Goal: Information Seeking & Learning: Check status

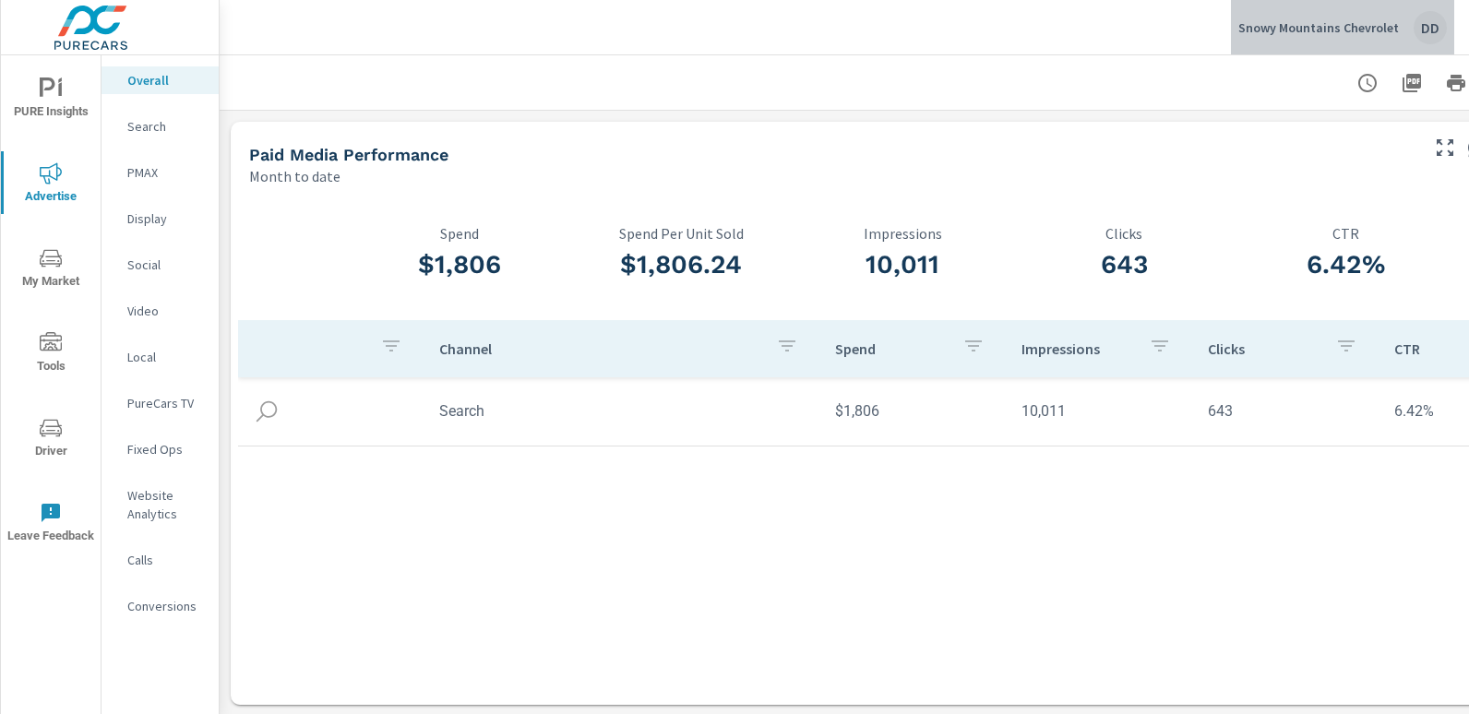
click at [1448, 23] on button "Snowy Mountains Chevrolet DD" at bounding box center [1342, 27] width 223 height 54
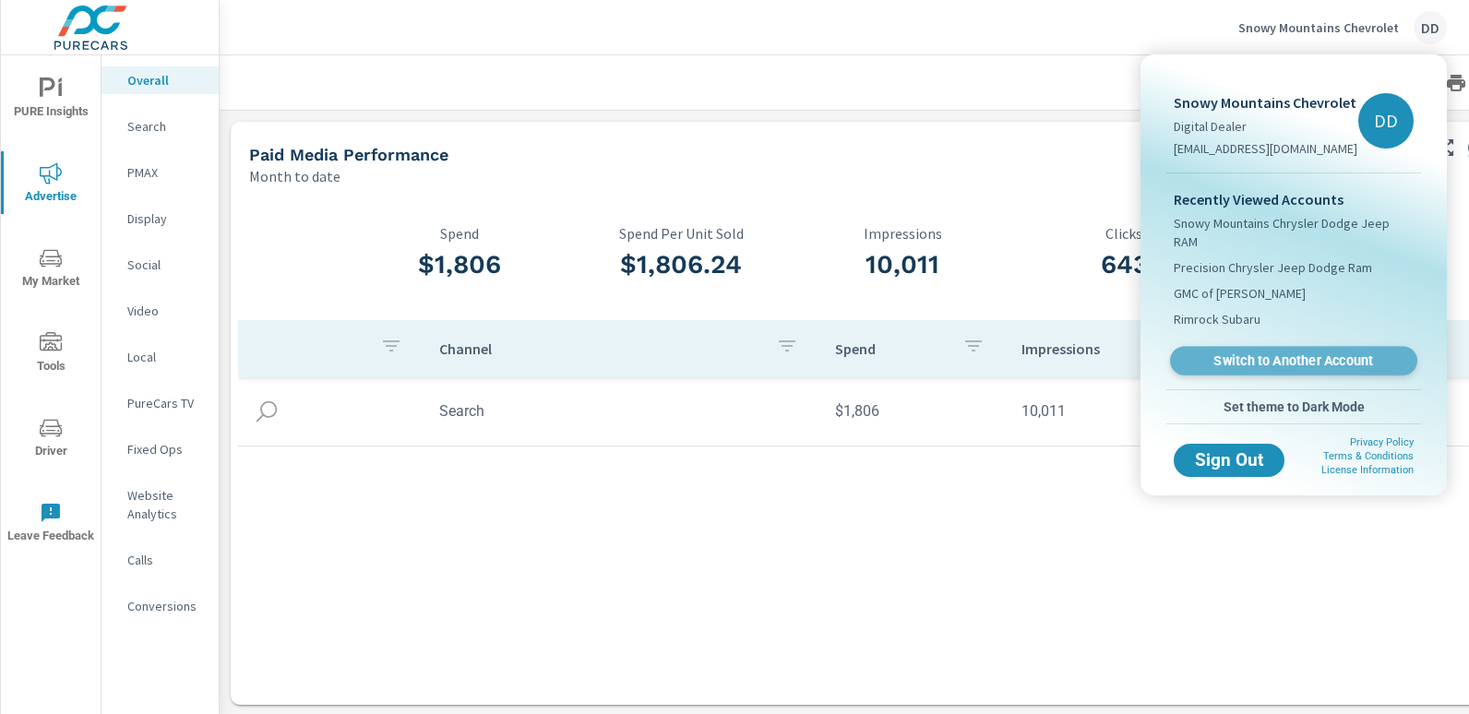
click at [1301, 353] on span "Switch to Another Account" at bounding box center [1294, 362] width 226 height 18
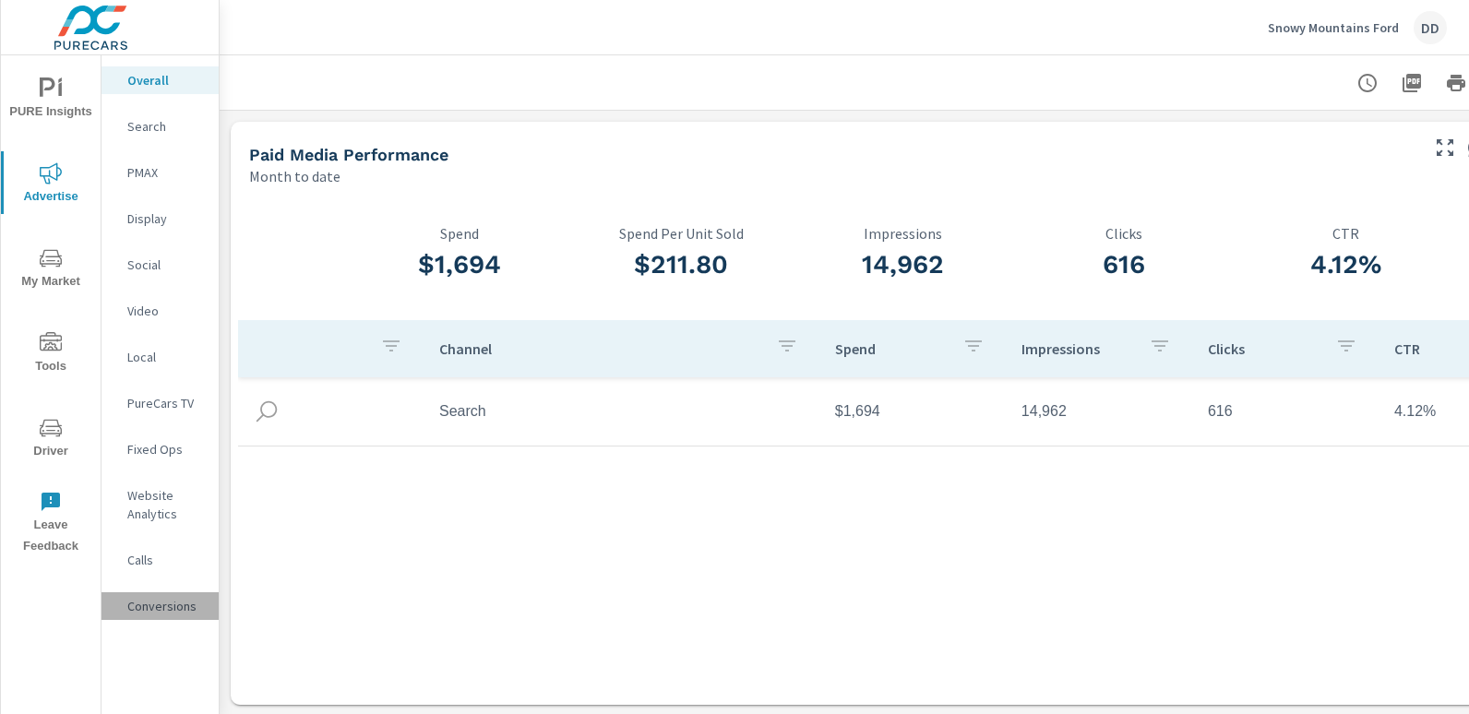
click at [171, 598] on p "Conversions" at bounding box center [165, 606] width 77 height 18
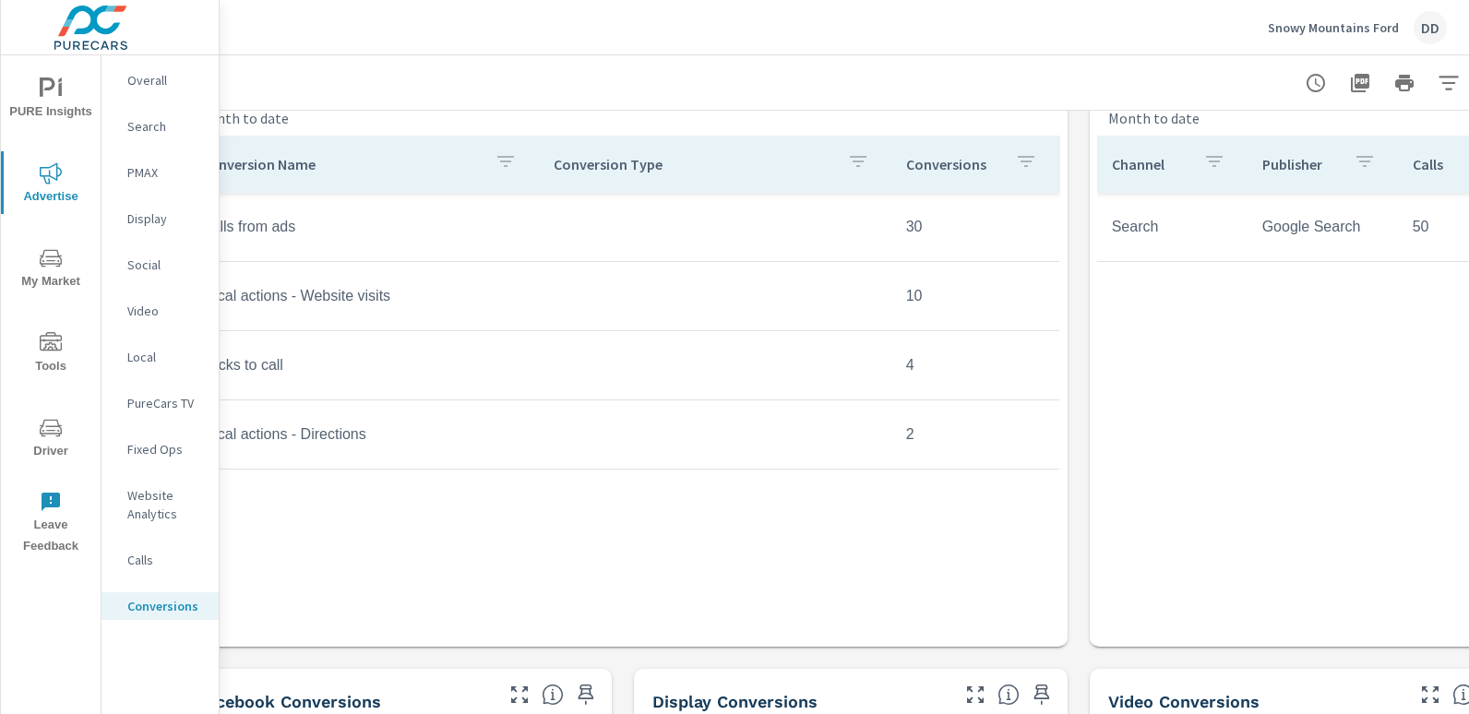
scroll to position [815, 0]
